Goal: Information Seeking & Learning: Learn about a topic

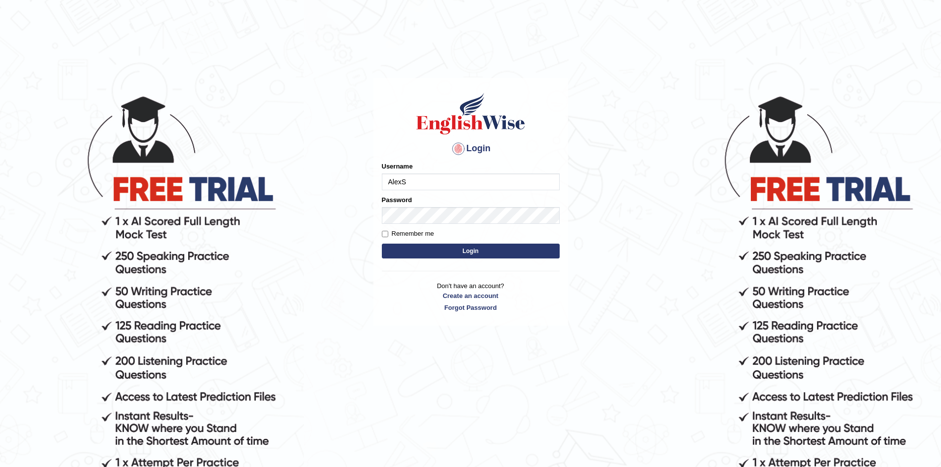
type input "AlexS"
click at [382, 243] on button "Login" at bounding box center [471, 250] width 178 height 15
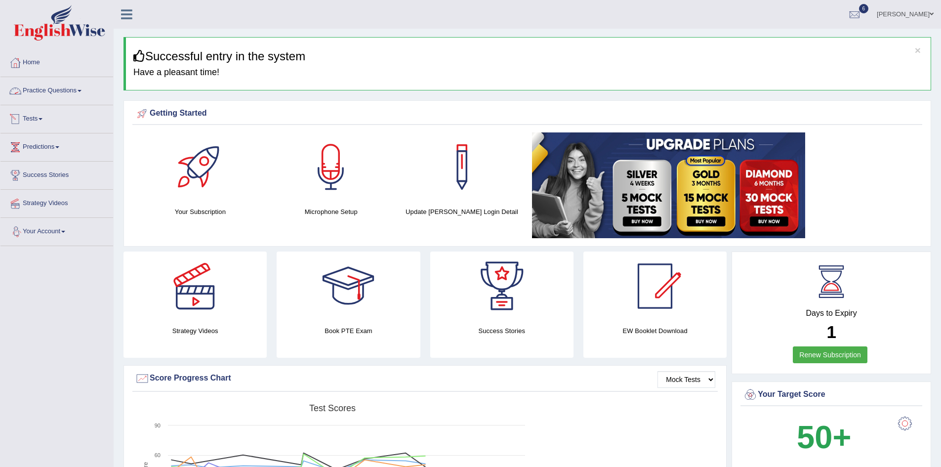
click at [80, 92] on link "Practice Questions" at bounding box center [56, 89] width 113 height 25
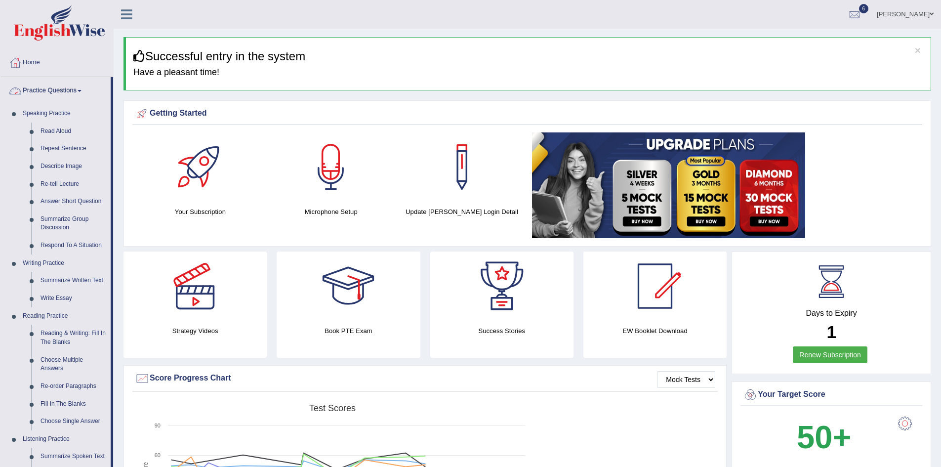
click at [80, 93] on link "Practice Questions" at bounding box center [55, 89] width 110 height 25
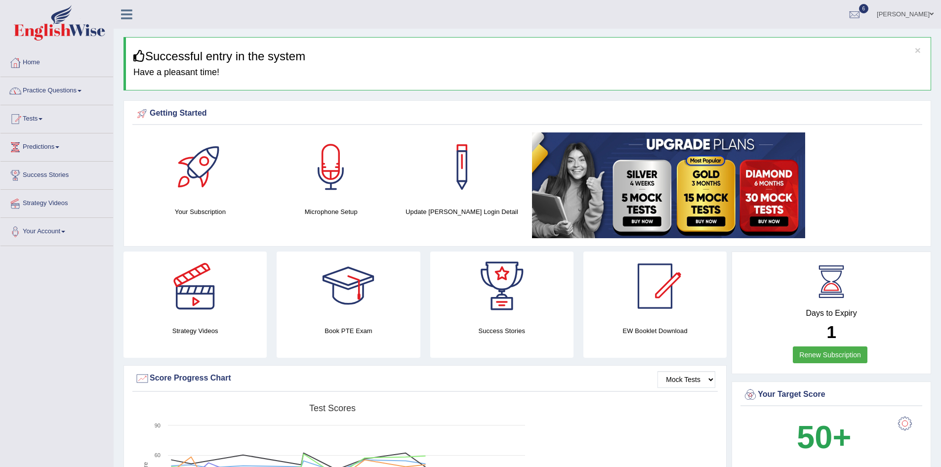
click at [80, 93] on link "Practice Questions" at bounding box center [56, 89] width 113 height 25
